Goal: Information Seeking & Learning: Learn about a topic

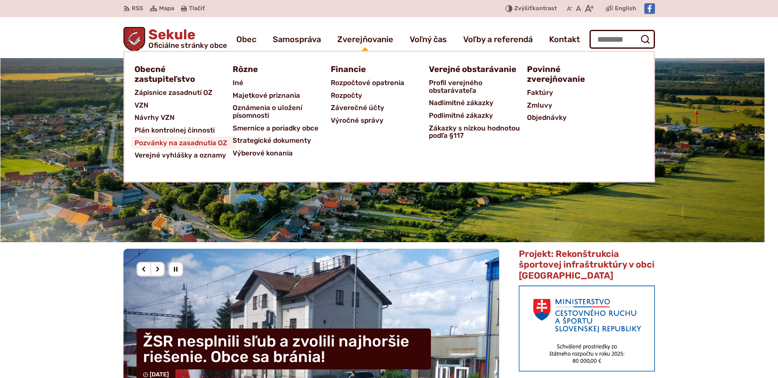
click at [182, 138] on span "Pozvánky na zasadnutia OZ" at bounding box center [181, 143] width 93 height 13
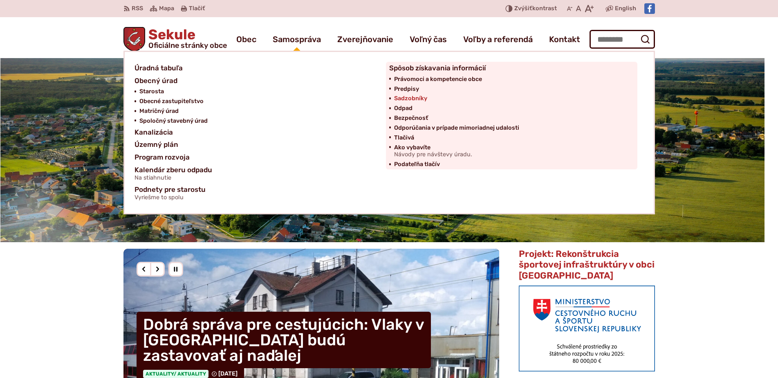
click at [410, 99] on span "Sadzobníky" at bounding box center [410, 99] width 33 height 10
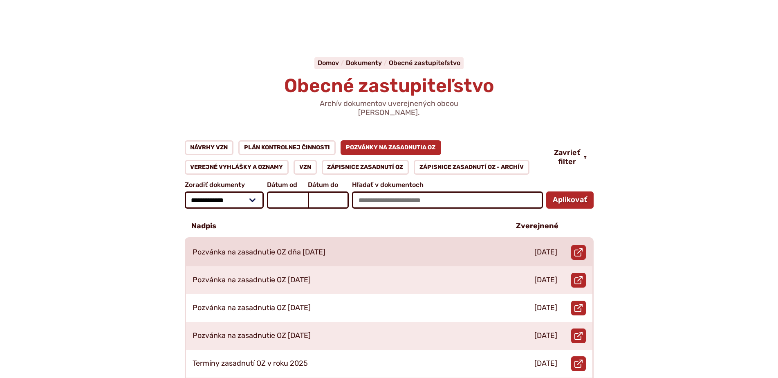
scroll to position [41, 0]
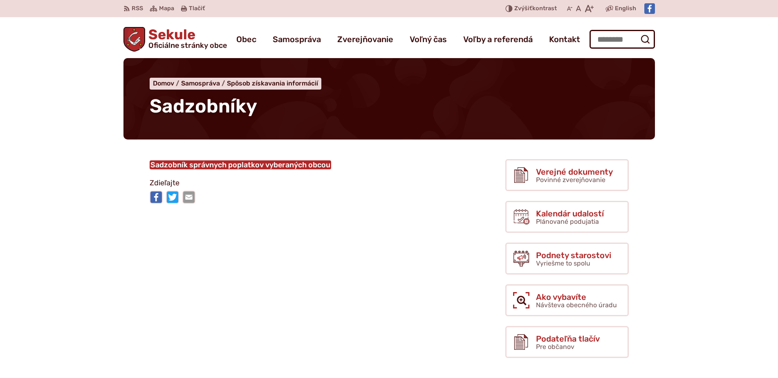
click at [283, 164] on link "Sadzobník správnych poplatkov vyberaných obcou" at bounding box center [241, 164] width 182 height 9
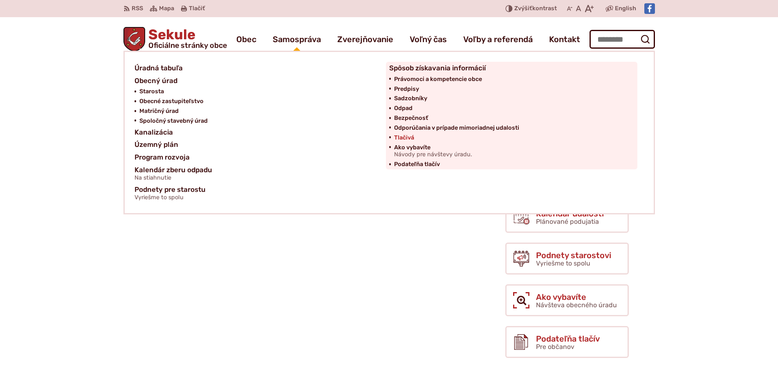
click at [410, 139] on span "Tlačivá" at bounding box center [404, 138] width 20 height 10
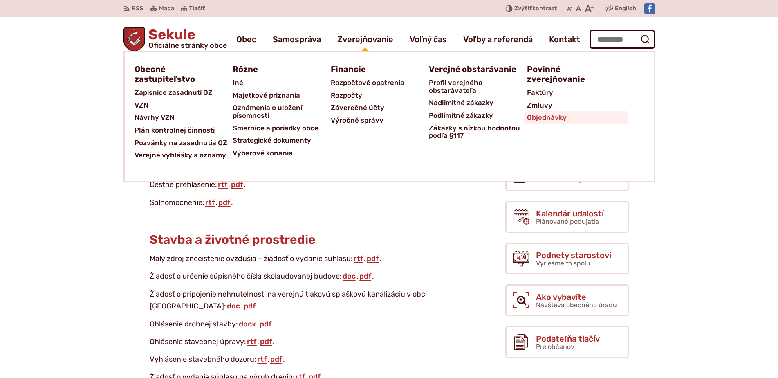
click at [535, 118] on span "Objednávky" at bounding box center [547, 117] width 40 height 13
click at [272, 128] on span "Smernice a poriadky obce" at bounding box center [276, 128] width 86 height 13
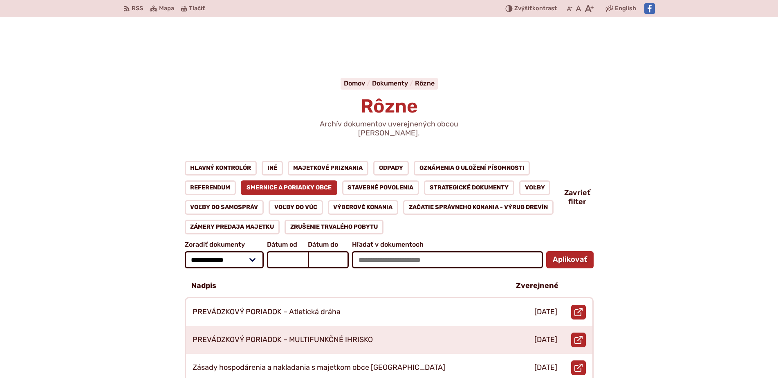
scroll to position [204, 0]
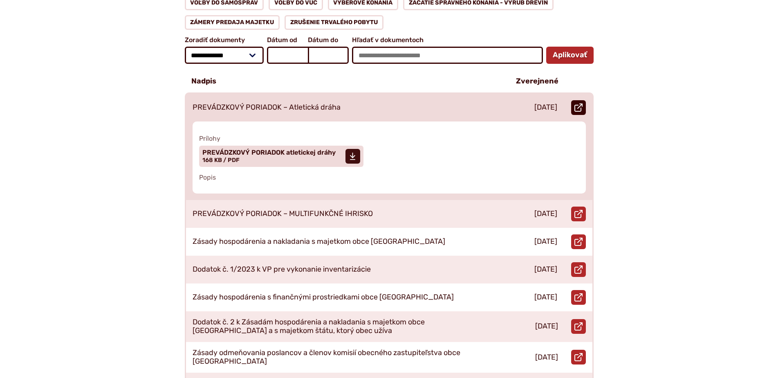
click at [582, 103] on icon at bounding box center [578, 107] width 8 height 8
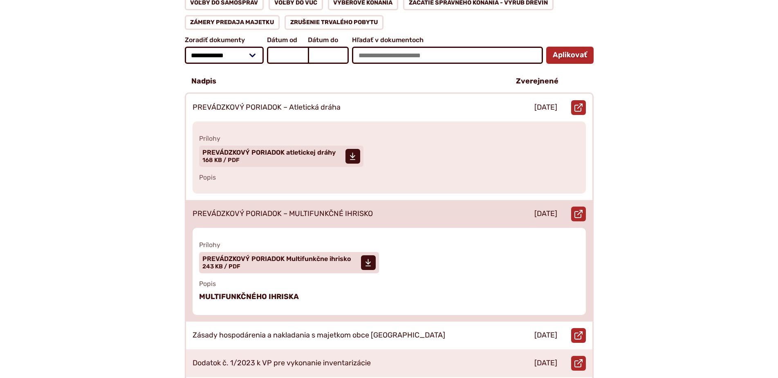
click at [337, 216] on div "PREVÁDZKOVÝ PORIADOK – MULTIFUNKČNÉ IHRISKO" at bounding box center [344, 214] width 316 height 28
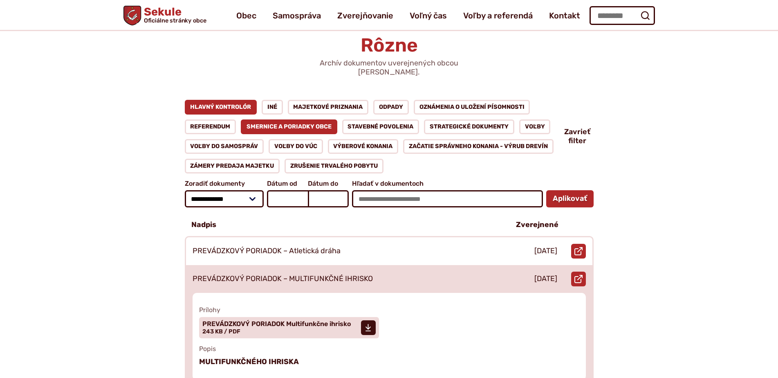
scroll to position [0, 0]
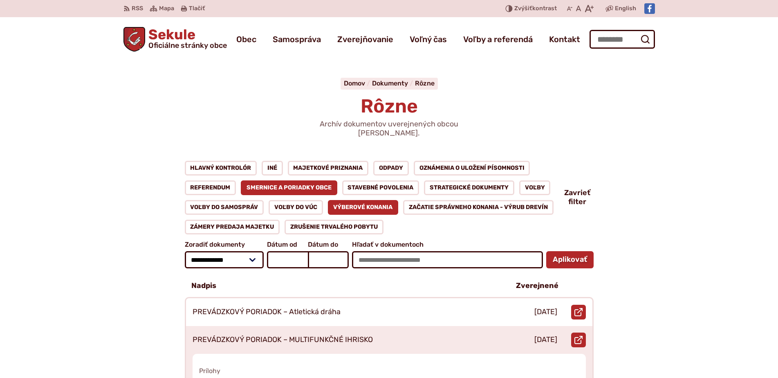
click at [391, 202] on link "Výberové konania" at bounding box center [363, 207] width 71 height 15
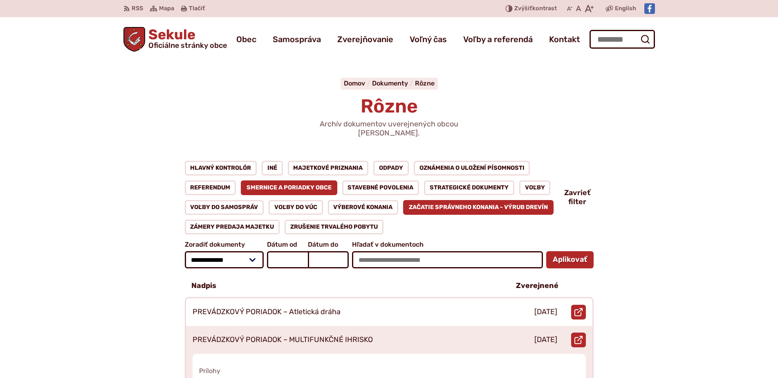
click at [414, 200] on link "Začatie správneho konania - výrub drevín" at bounding box center [478, 207] width 150 height 15
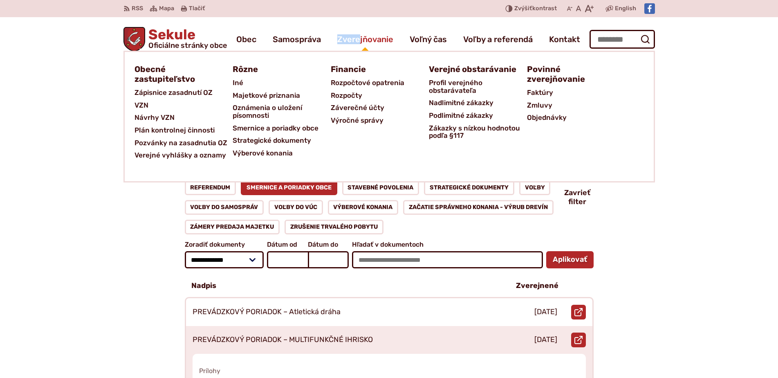
drag, startPoint x: 357, startPoint y: 23, endPoint x: 361, endPoint y: 40, distance: 17.4
click at [361, 39] on div "Sekule Oficiálne stránky obce Prepnúť Menu Obec blok História a kronika obce Od…" at bounding box center [389, 37] width 532 height 41
click at [274, 140] on span "Strategické dokumenty" at bounding box center [272, 140] width 79 height 13
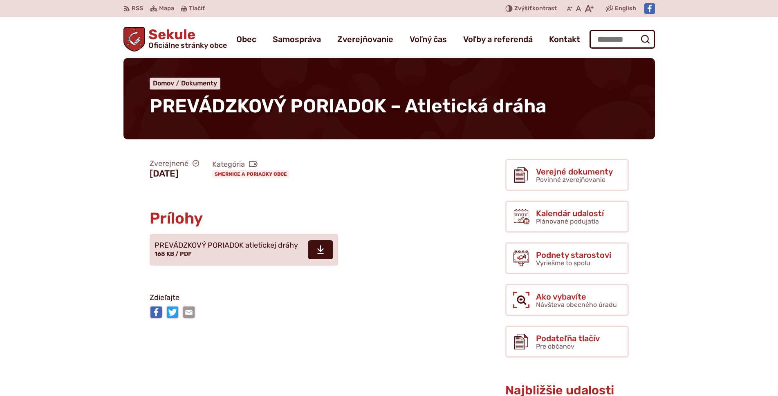
click at [269, 229] on div "Stiahnuť súbor PREVÁDZKOVÝ PORIADOK atletickej dráhy 168 KB / PDF" at bounding box center [294, 249] width 303 height 45
click at [271, 242] on span "PREVÁDZKOVÝ PORIADOK atletickej dráhy" at bounding box center [227, 246] width 144 height 8
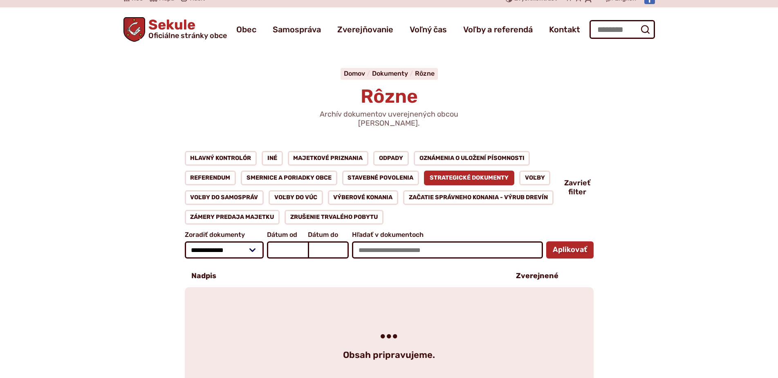
scroll to position [123, 0]
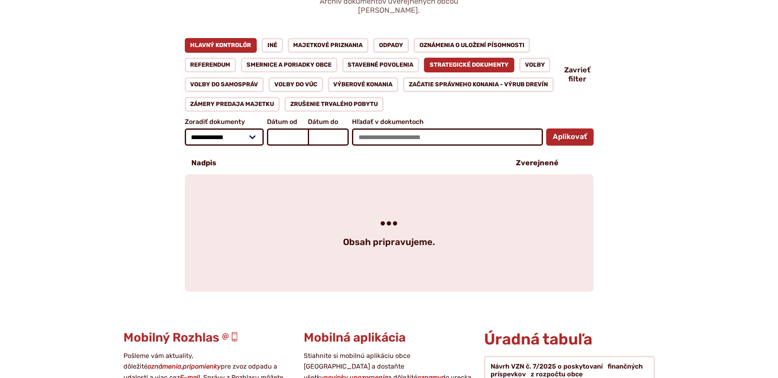
click at [234, 38] on link "Hlavný kontrolór" at bounding box center [221, 45] width 72 height 15
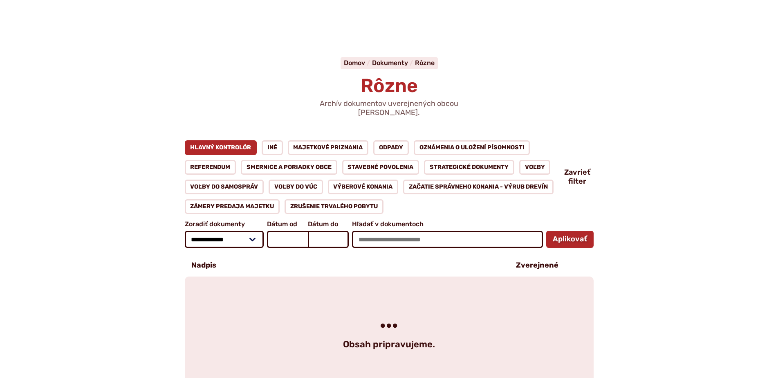
scroll to position [41, 0]
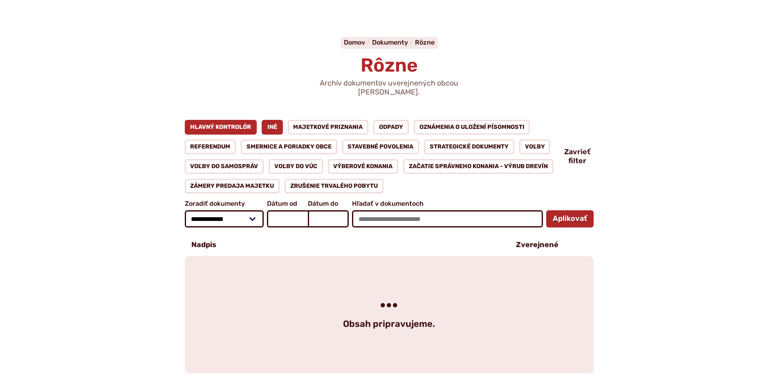
click at [269, 123] on link "Iné" at bounding box center [272, 127] width 21 height 15
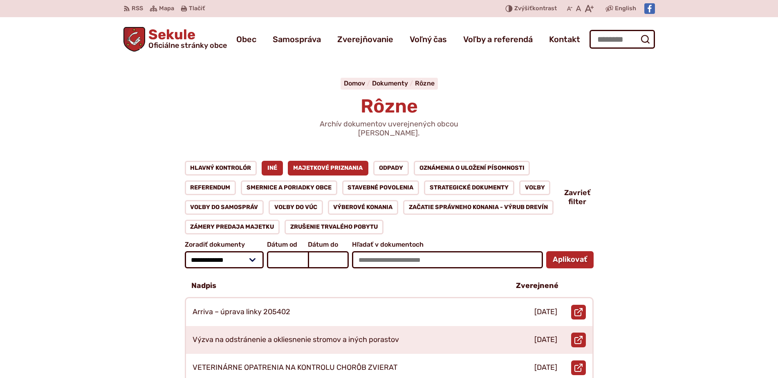
click at [335, 163] on link "Majetkové priznania" at bounding box center [328, 168] width 81 height 15
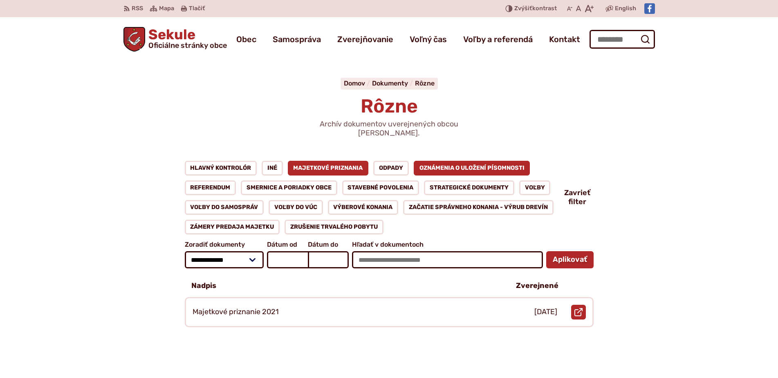
click at [444, 164] on link "Oznámenia o uložení písomnosti" at bounding box center [472, 168] width 117 height 15
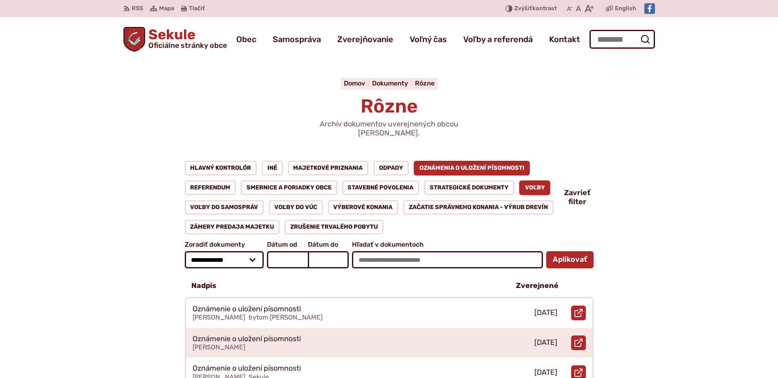
click at [538, 180] on link "Voľby" at bounding box center [534, 187] width 31 height 15
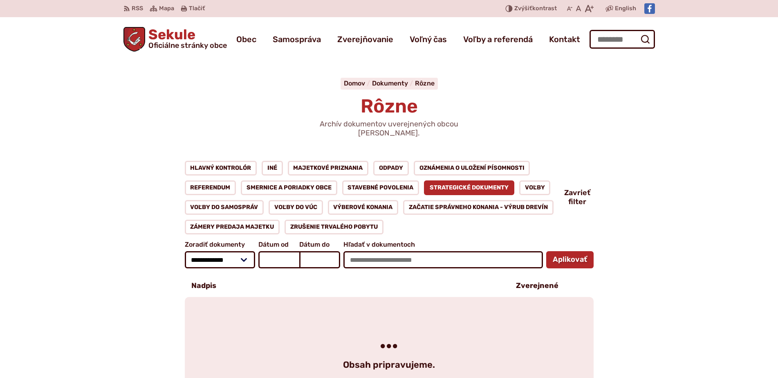
click at [368, 180] on link "Stavebné povolenia" at bounding box center [380, 187] width 77 height 15
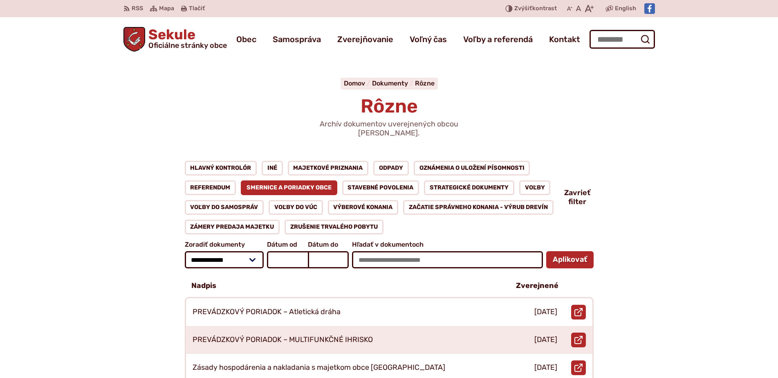
click at [194, 180] on link "Referendum" at bounding box center [211, 187] width 52 height 15
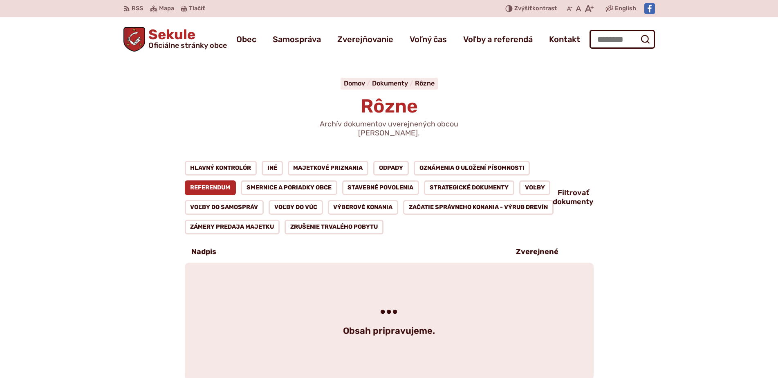
click at [247, 200] on link "Voľby do samospráv" at bounding box center [224, 207] width 79 height 15
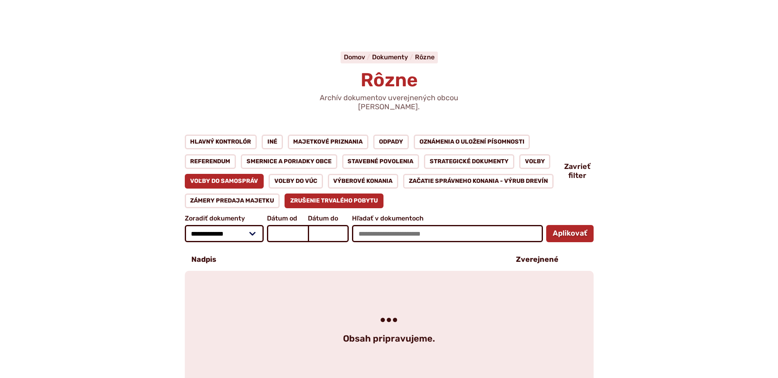
scroll to position [41, 0]
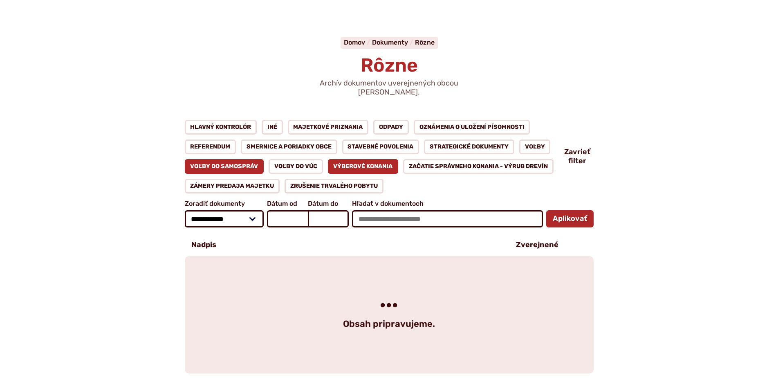
click at [350, 159] on link "Výberové konania" at bounding box center [363, 166] width 71 height 15
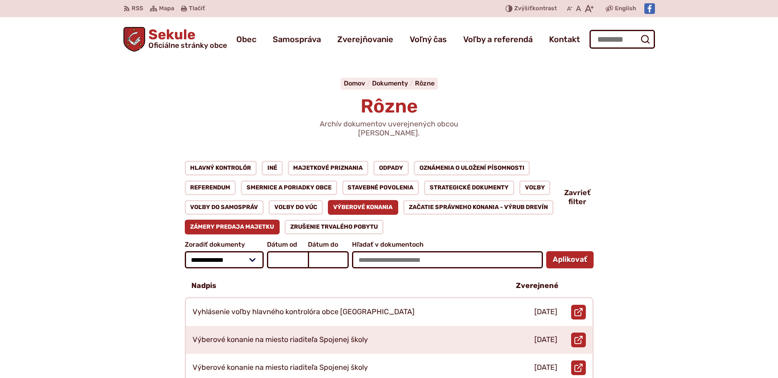
click at [251, 220] on link "Zámery predaja majetku" at bounding box center [232, 227] width 95 height 15
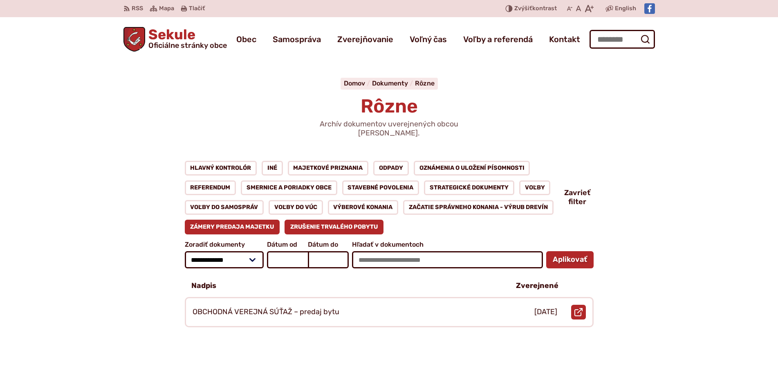
click at [309, 221] on link "Zrušenie trvalého pobytu" at bounding box center [334, 227] width 99 height 15
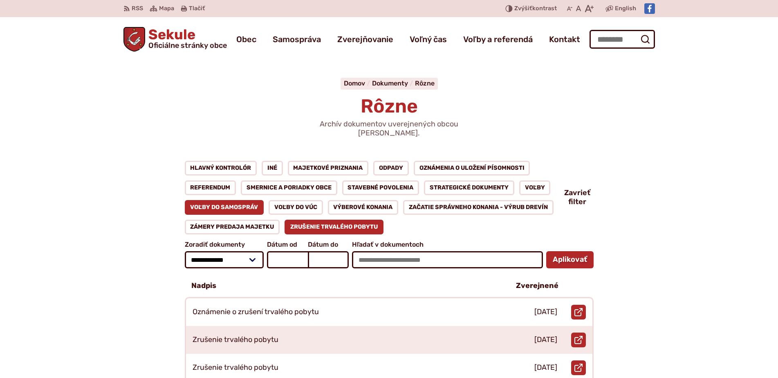
click at [246, 200] on link "Voľby do samospráv" at bounding box center [224, 207] width 79 height 15
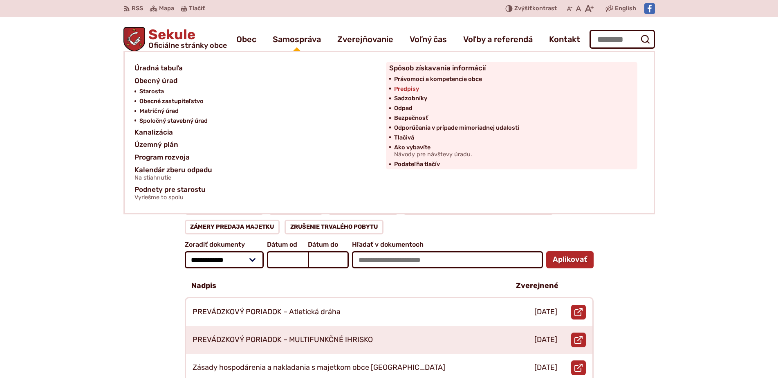
click at [411, 89] on span "Predpisy" at bounding box center [406, 89] width 25 height 10
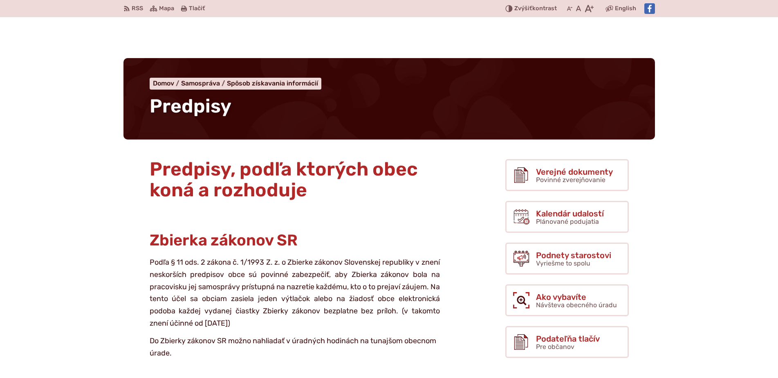
scroll to position [532, 0]
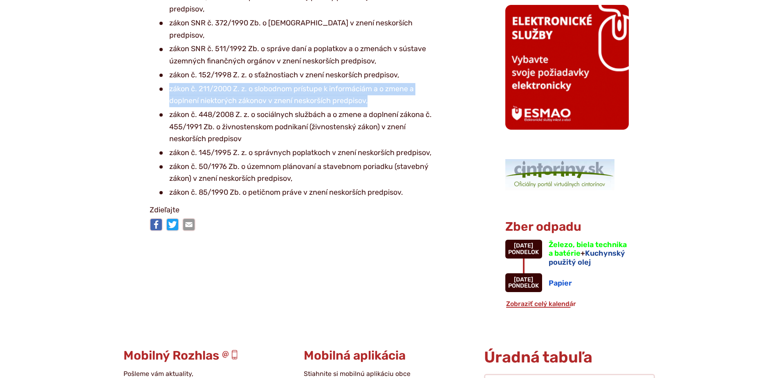
drag, startPoint x: 169, startPoint y: 78, endPoint x: 367, endPoint y: 94, distance: 199.0
click at [367, 94] on li "zákon č. 211/2000 Z. z. o slobodnom prístupe k informáciám a o zmene a doplnení…" at bounding box center [299, 95] width 280 height 24
copy li "zákon č. 211/2000 Z. z. o slobodnom prístupe k informáciám a o zmene a doplnení…"
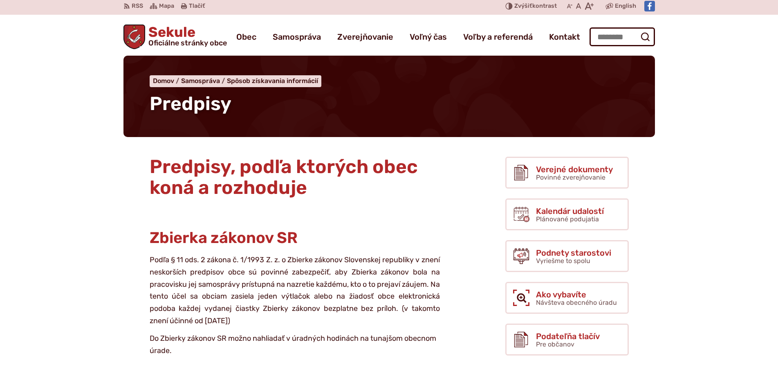
scroll to position [0, 0]
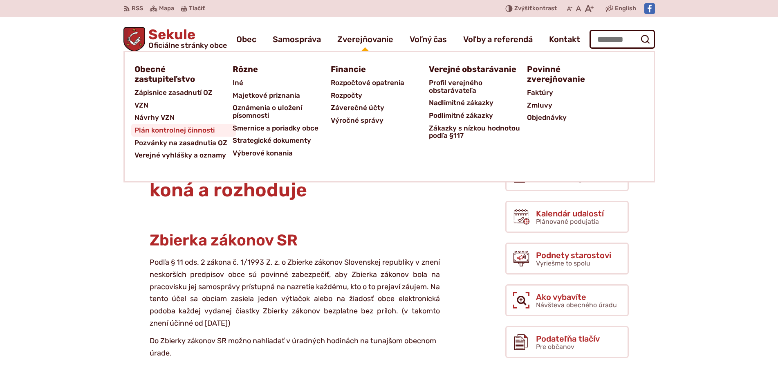
click at [162, 128] on span "Plán kontrolnej činnosti" at bounding box center [175, 130] width 80 height 13
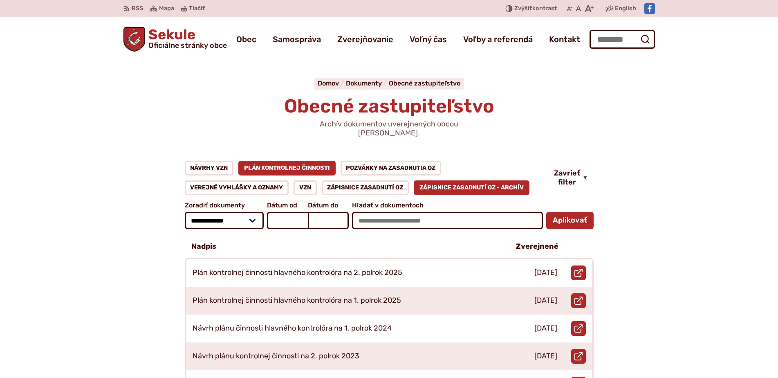
click at [415, 182] on link "Zápisnice zasadnutí OZ - ARCHÍV" at bounding box center [472, 187] width 116 height 15
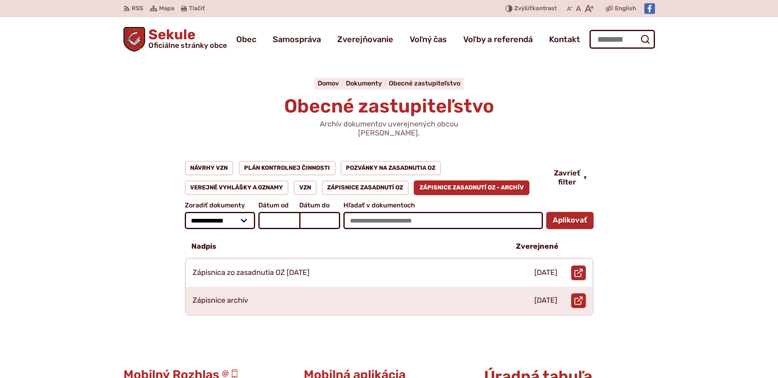
click at [387, 182] on link "Zápisnice zasadnutí OZ" at bounding box center [365, 187] width 87 height 15
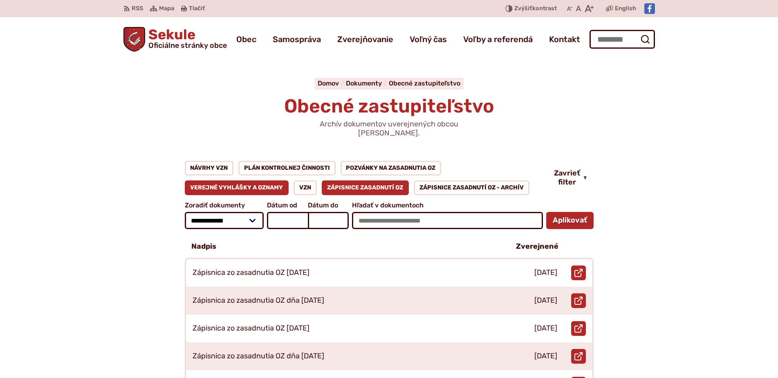
click at [275, 181] on link "Verejné vyhlášky a oznamy" at bounding box center [237, 187] width 104 height 15
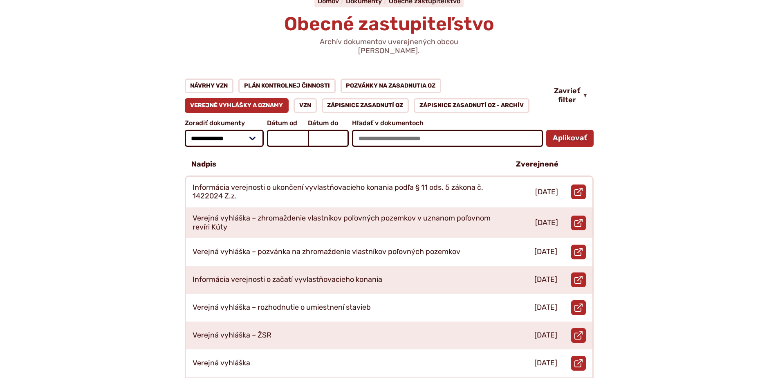
scroll to position [123, 0]
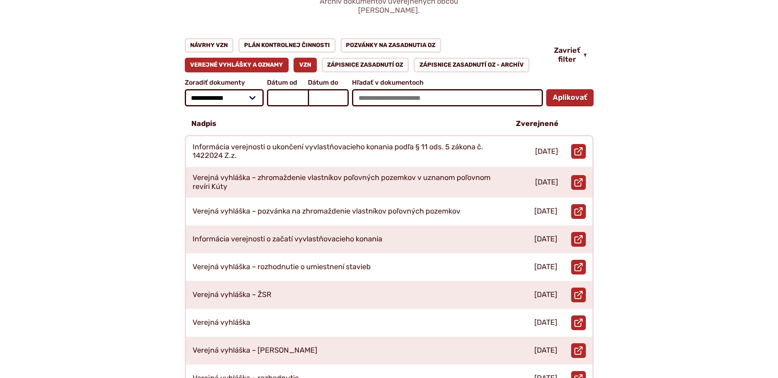
click at [305, 58] on link "VZN" at bounding box center [305, 65] width 23 height 15
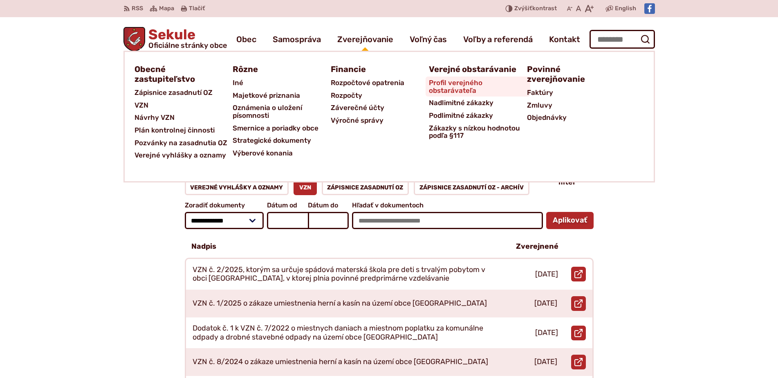
click at [463, 86] on span "Profil verejného obstarávateľa" at bounding box center [478, 86] width 98 height 20
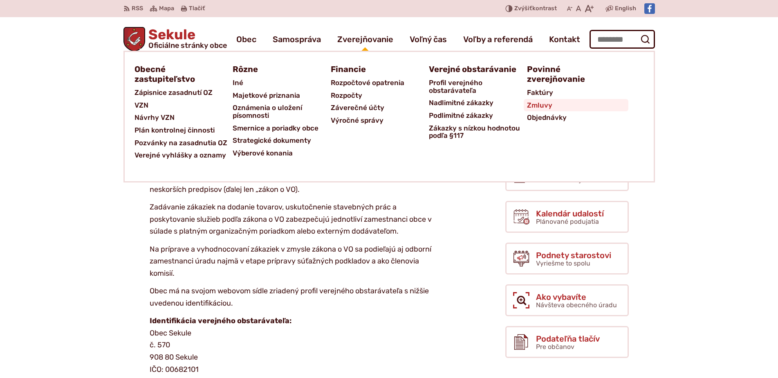
click at [542, 102] on span "Zmluvy" at bounding box center [539, 105] width 25 height 13
click at [154, 101] on link "VZN" at bounding box center [184, 105] width 98 height 13
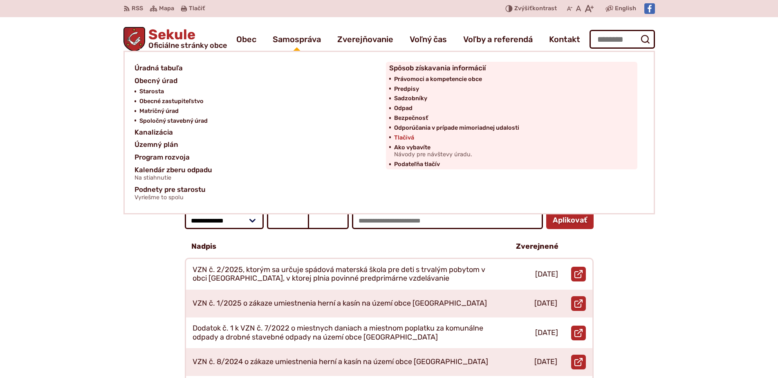
click at [420, 135] on link "Tlačivá" at bounding box center [514, 138] width 240 height 10
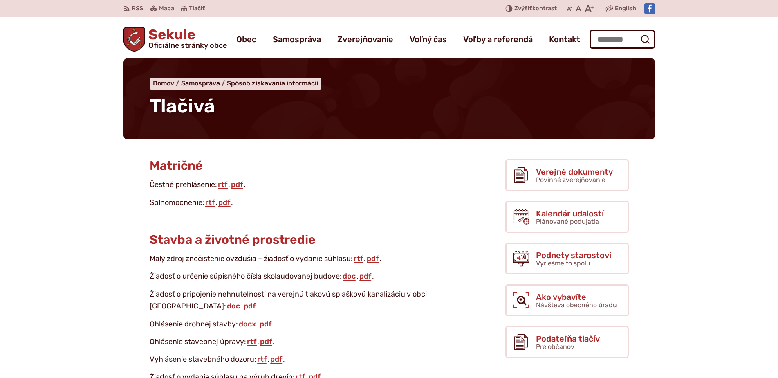
click at [189, 43] on span "Oficiálne stránky obce" at bounding box center [187, 45] width 79 height 7
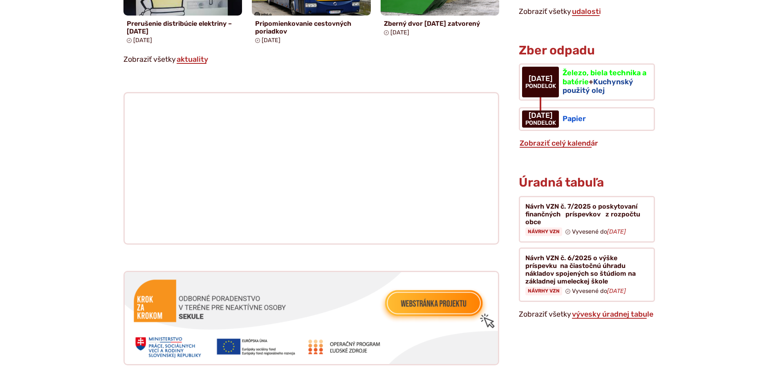
scroll to position [900, 0]
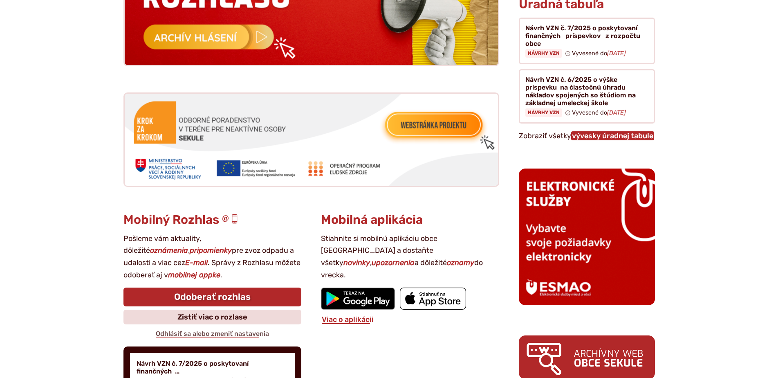
click at [588, 131] on link "vývesky úradnej tabule" at bounding box center [612, 135] width 83 height 9
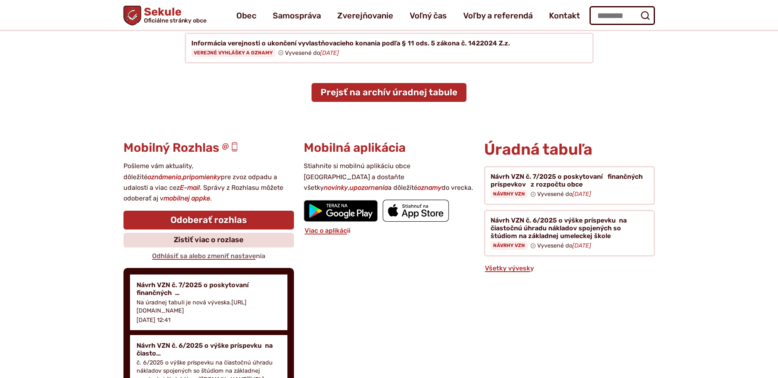
scroll to position [164, 0]
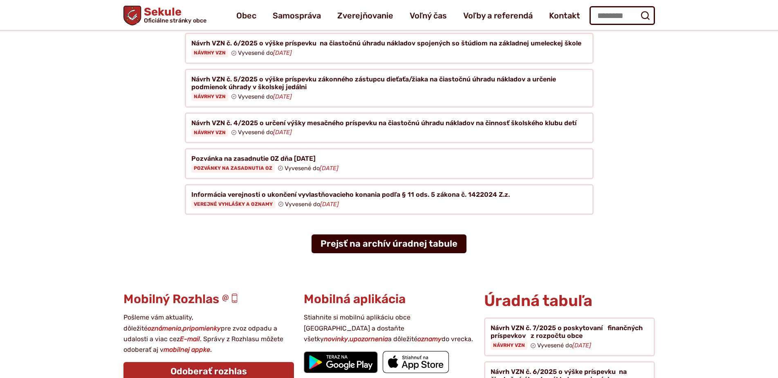
click at [385, 237] on link "Prejsť na archív úradnej tabule" at bounding box center [389, 243] width 155 height 19
